Goal: Register for event/course

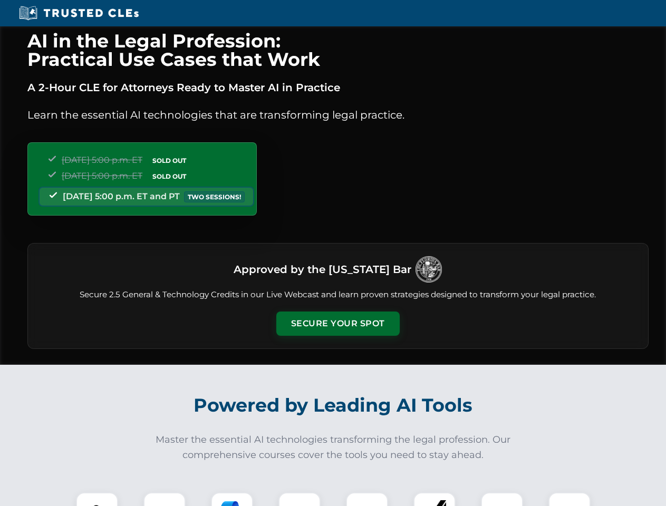
click at [337, 324] on button "Secure Your Spot" at bounding box center [337, 323] width 123 height 24
click at [97, 499] on img at bounding box center [97, 513] width 31 height 31
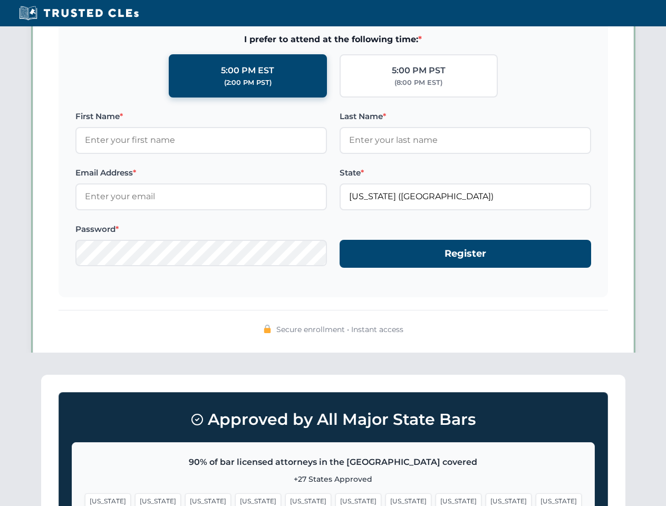
click at [385, 499] on span "[US_STATE]" at bounding box center [408, 500] width 46 height 15
click at [485, 499] on span "[US_STATE]" at bounding box center [508, 500] width 46 height 15
